Goal: Information Seeking & Learning: Learn about a topic

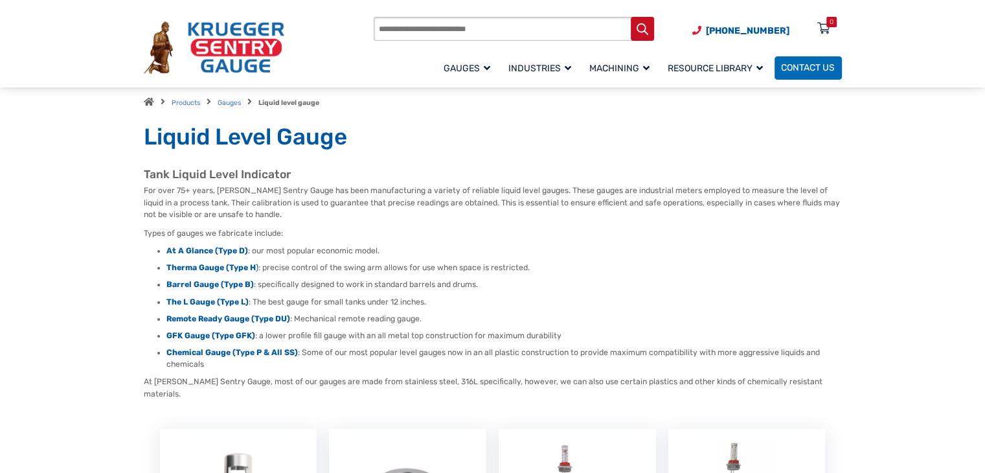
scroll to position [36, 0]
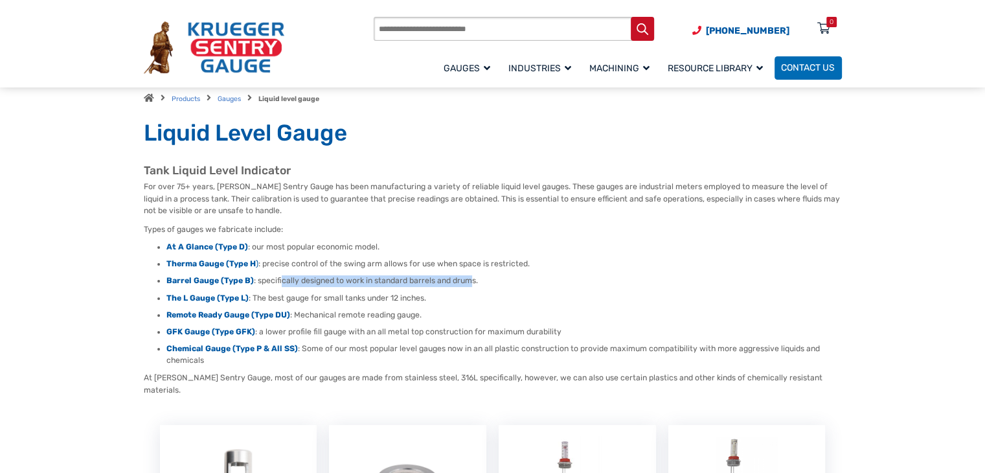
drag, startPoint x: 470, startPoint y: 282, endPoint x: 280, endPoint y: 275, distance: 190.4
click at [280, 275] on li "Barrel Gauge (Type B) : specifically designed to work in standard barrels and d…" at bounding box center [503, 281] width 675 height 12
click at [388, 296] on li "The L Gauge (Type L) : The best gauge for small tanks under 12 inches." at bounding box center [503, 299] width 675 height 12
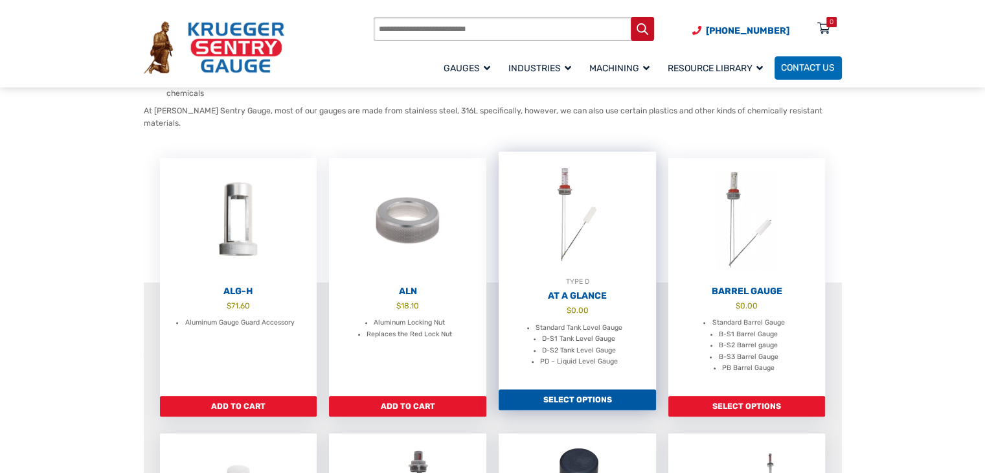
scroll to position [302, 0]
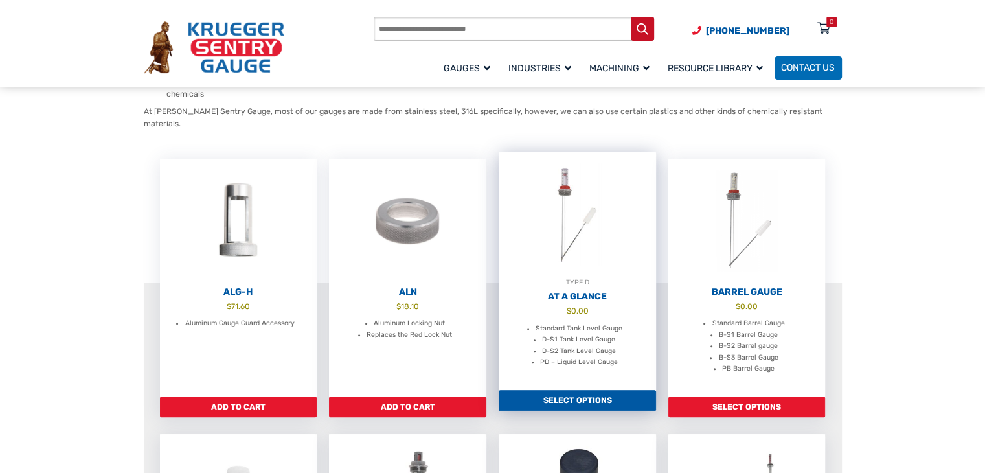
click at [573, 181] on img at bounding box center [576, 214] width 157 height 125
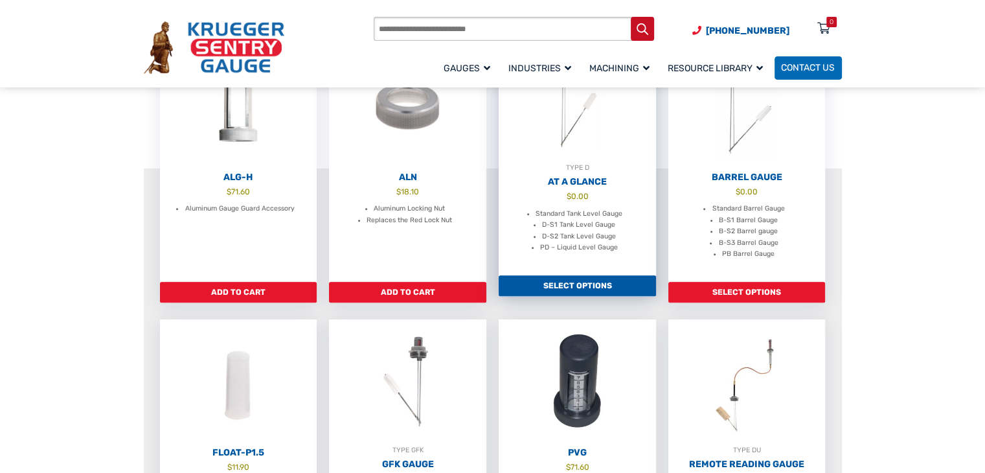
scroll to position [418, 0]
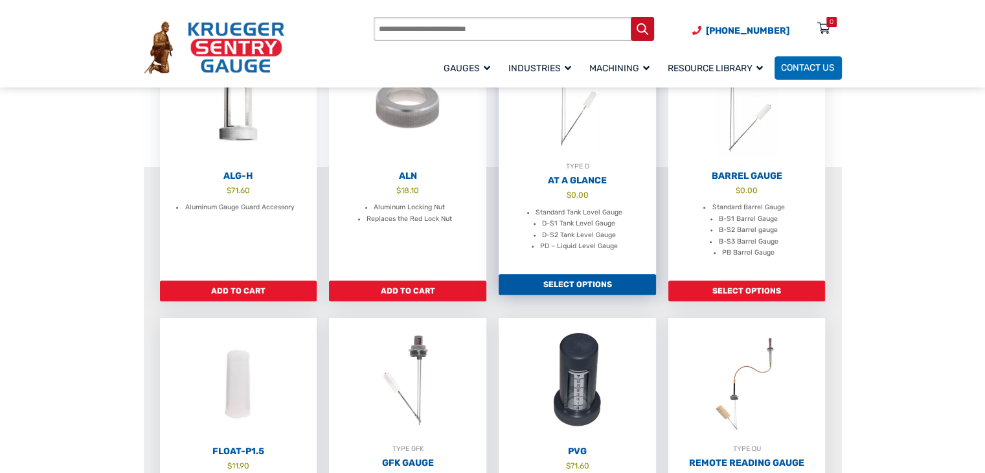
click at [548, 274] on link "Select options" at bounding box center [576, 284] width 157 height 21
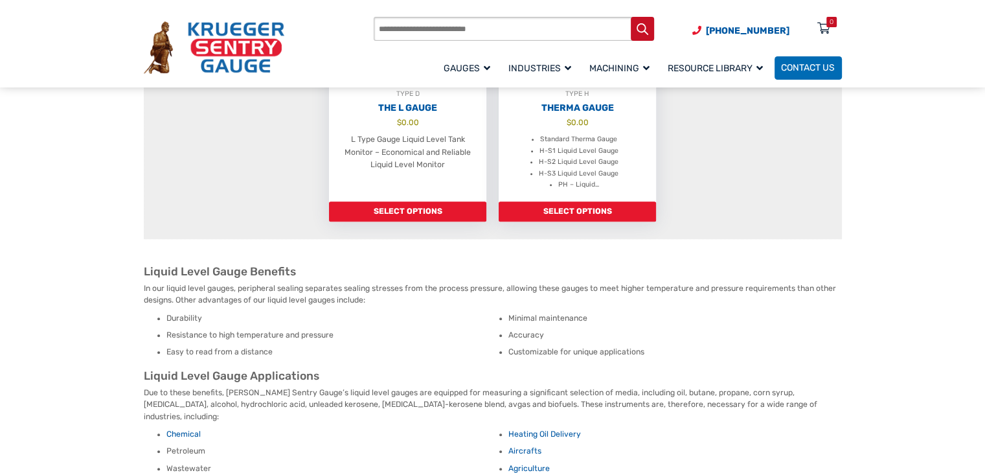
scroll to position [1081, 0]
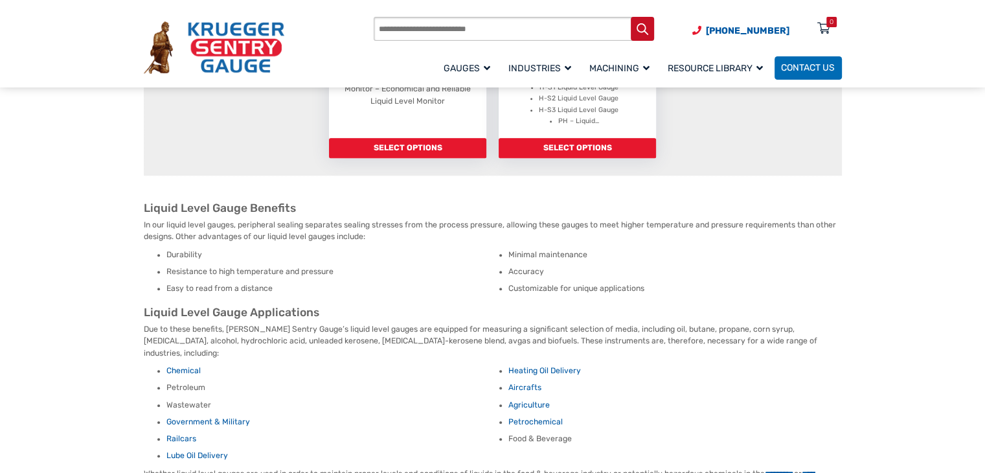
scroll to position [1113, 0]
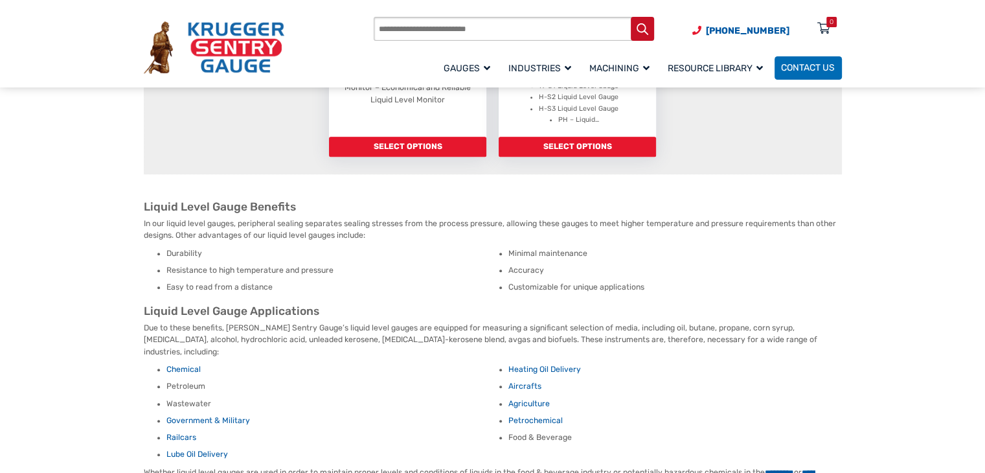
click at [196, 381] on li "Petroleum" at bounding box center [332, 387] width 333 height 12
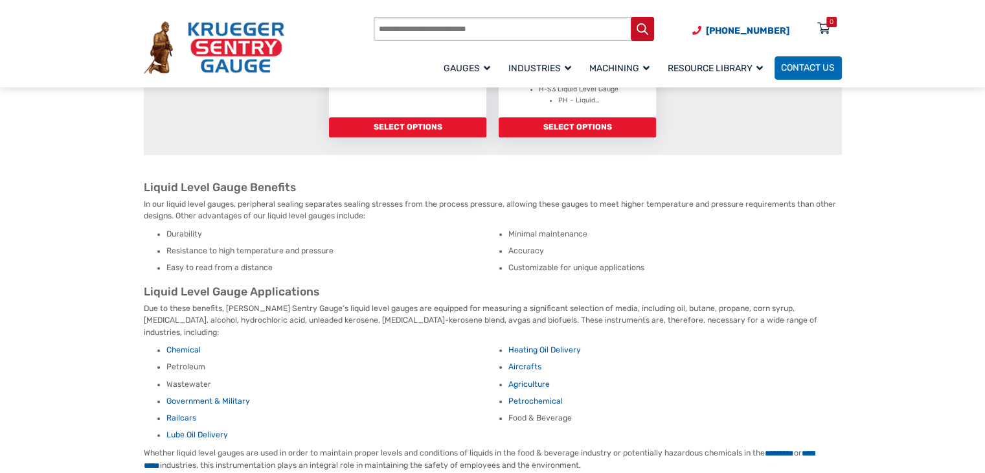
scroll to position [1133, 0]
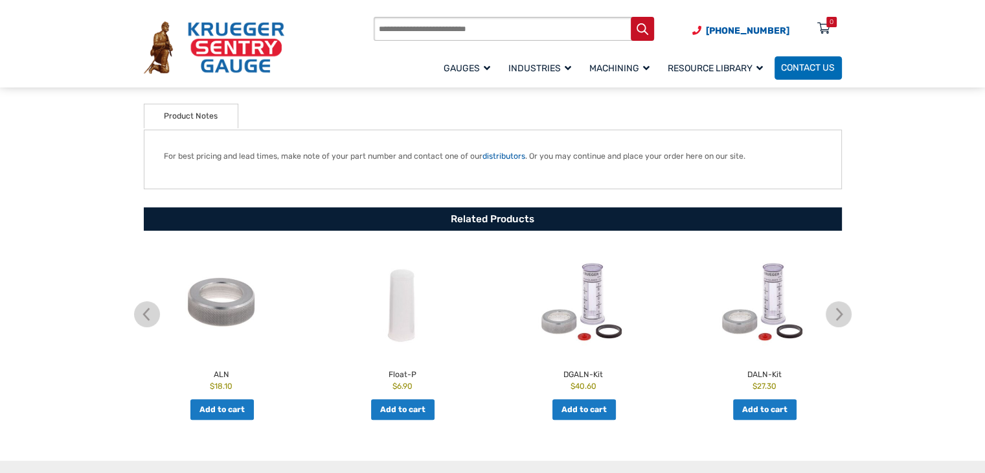
scroll to position [313, 0]
